Goal: Check status: Check status

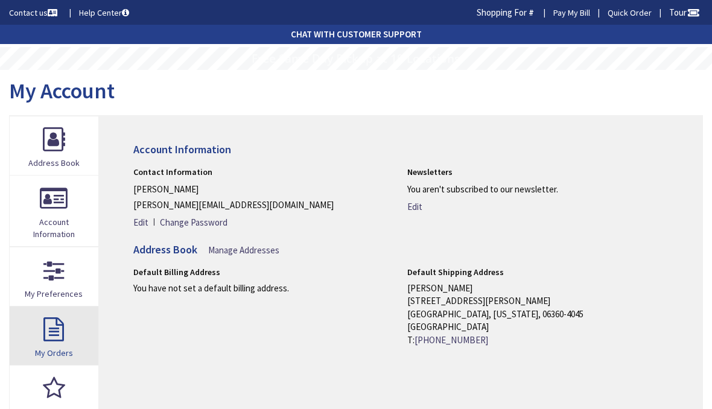
click at [58, 328] on link "My Orders" at bounding box center [54, 335] width 89 height 59
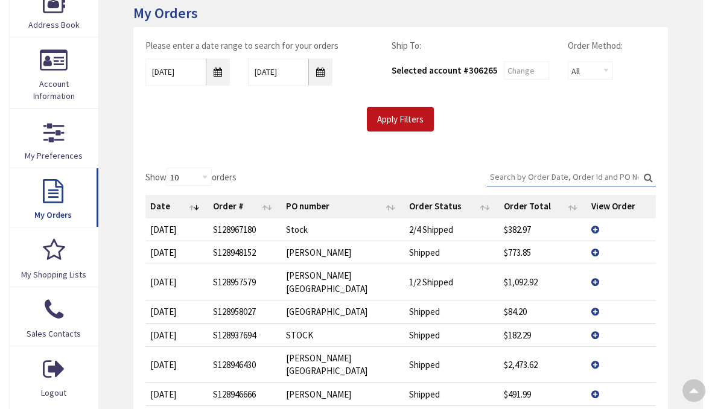
scroll to position [139, 0]
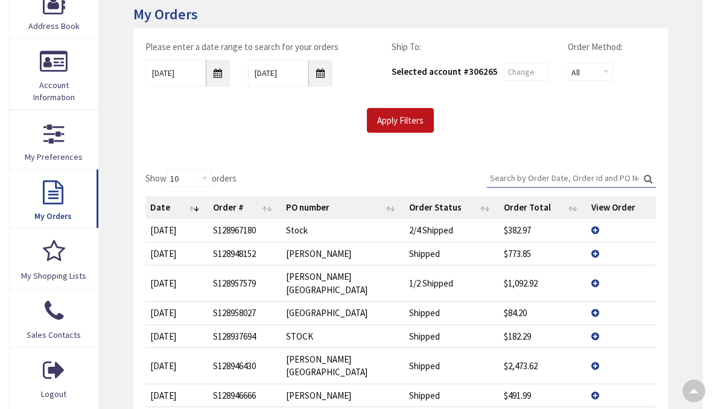
click at [598, 271] on td "View Details" at bounding box center [620, 283] width 69 height 36
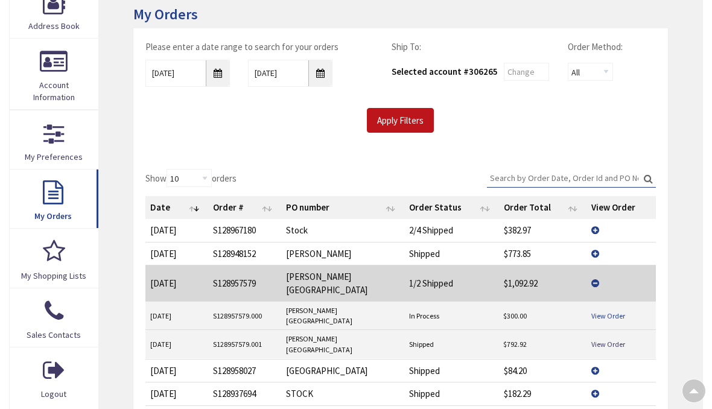
click at [608, 311] on link "View Order" at bounding box center [608, 316] width 34 height 10
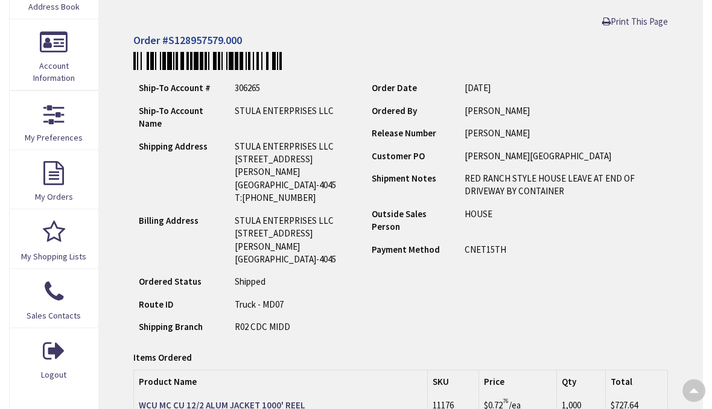
scroll to position [151, 0]
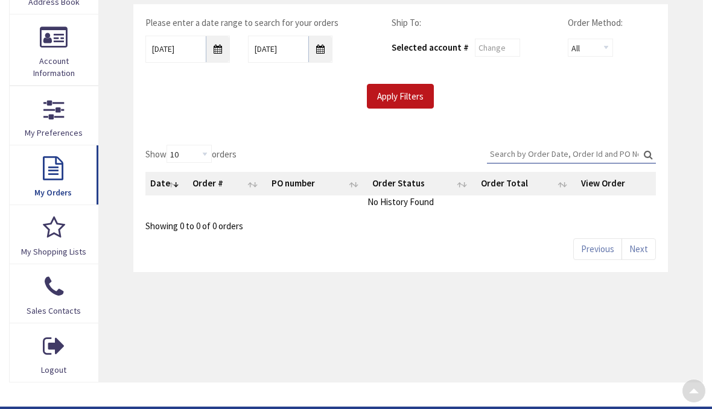
scroll to position [139, 0]
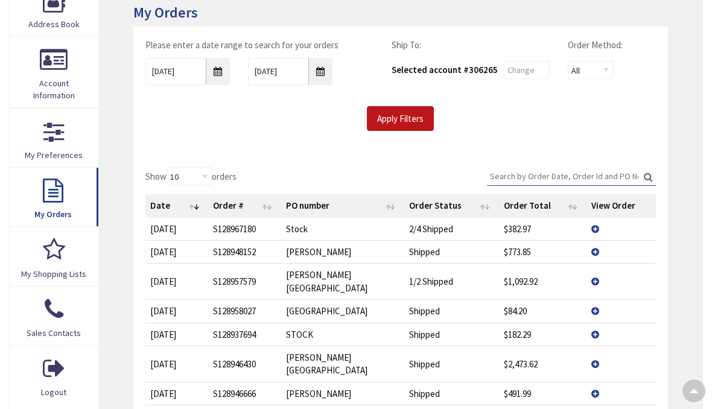
click at [592, 269] on td "View Details" at bounding box center [620, 281] width 69 height 36
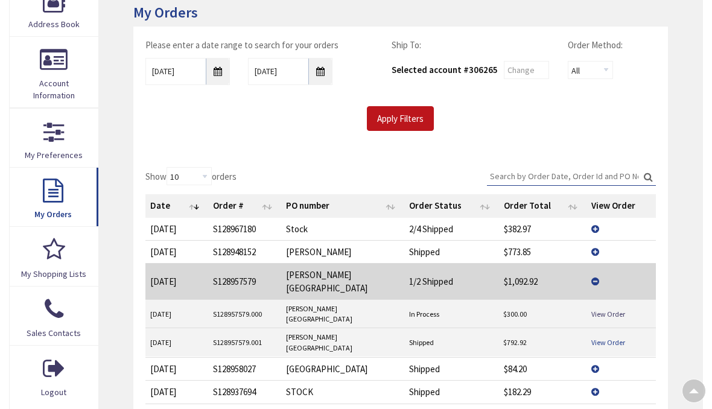
click at [613, 337] on link "View Order" at bounding box center [608, 342] width 34 height 10
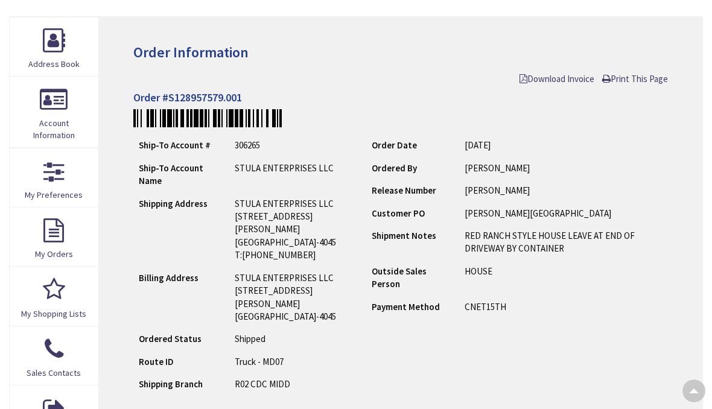
scroll to position [87, 0]
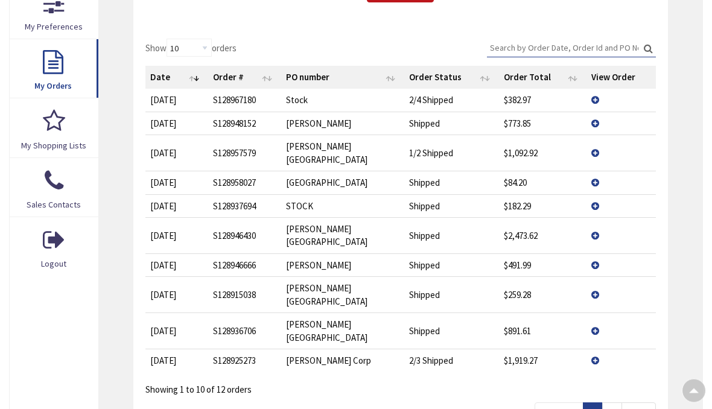
scroll to position [277, 0]
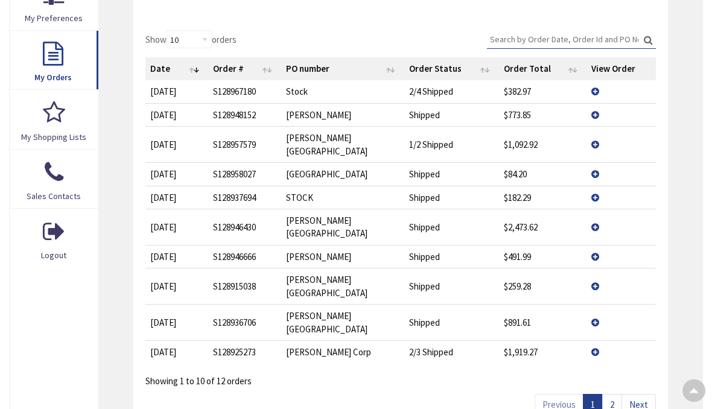
click at [639, 395] on link "Next" at bounding box center [638, 405] width 34 height 21
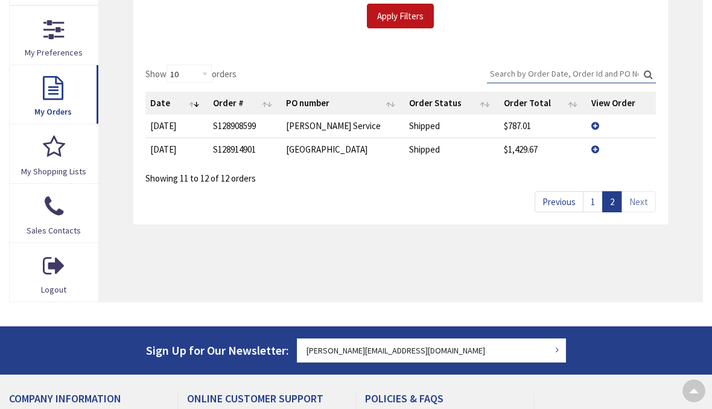
scroll to position [230, 0]
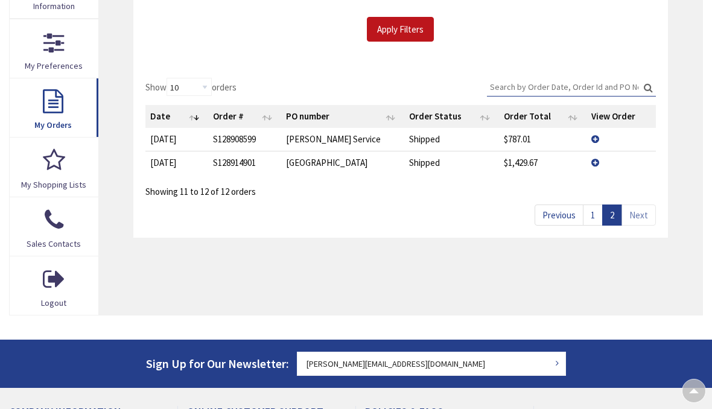
click at [554, 206] on link "Previous" at bounding box center [559, 215] width 49 height 21
